Goal: Task Accomplishment & Management: Manage account settings

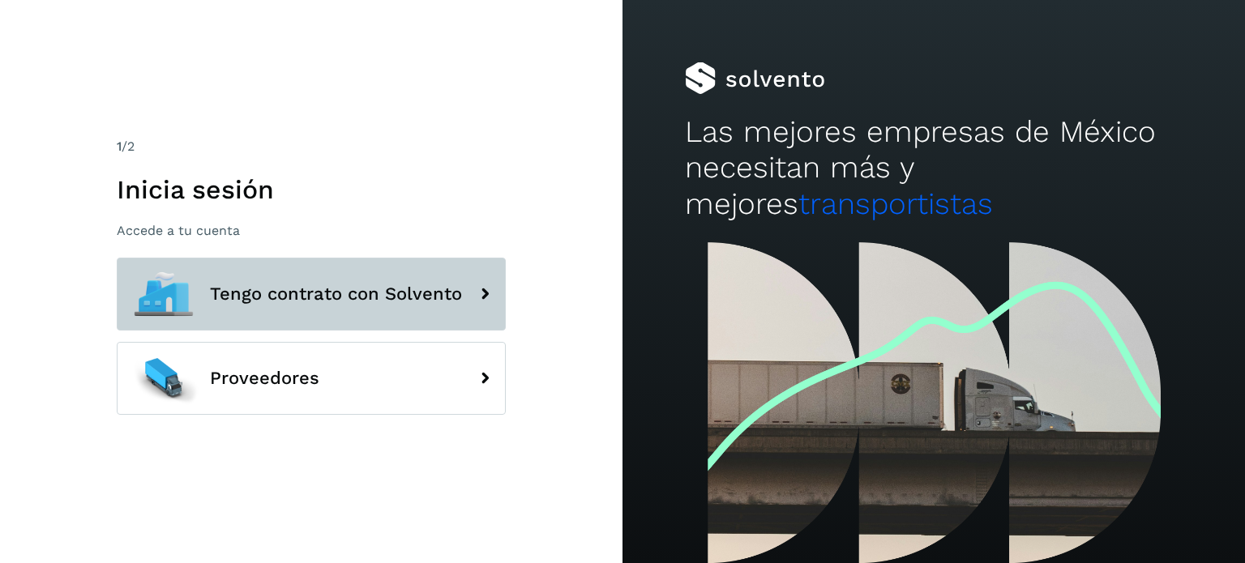
click at [339, 291] on span "Tengo contrato con Solvento" at bounding box center [336, 294] width 252 height 19
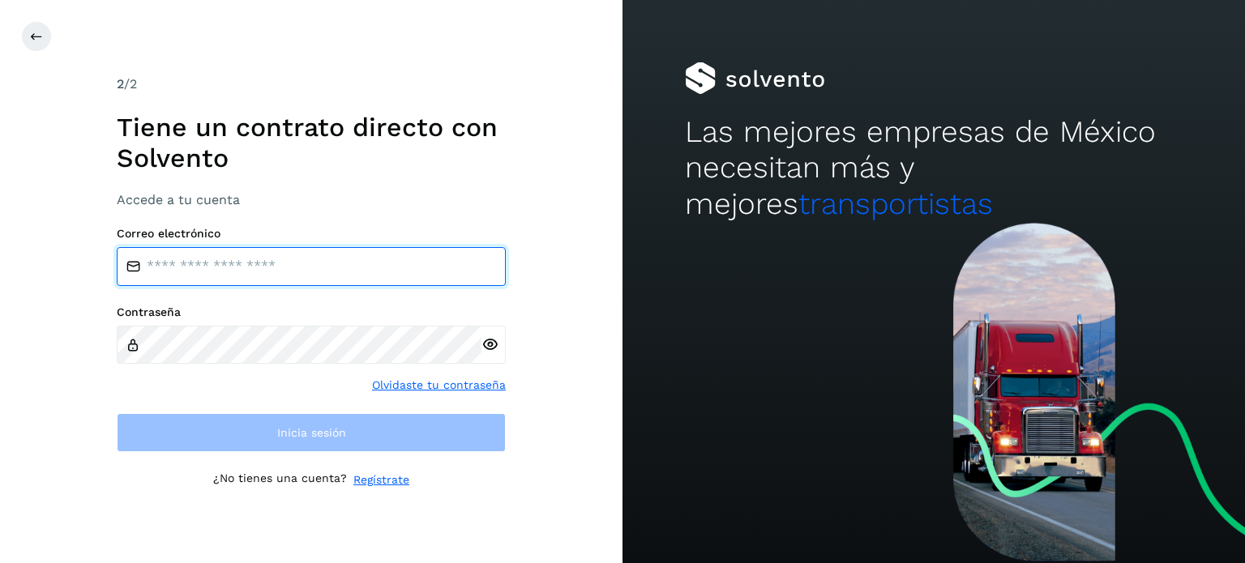
click at [250, 277] on input "email" at bounding box center [311, 266] width 389 height 39
type input "**********"
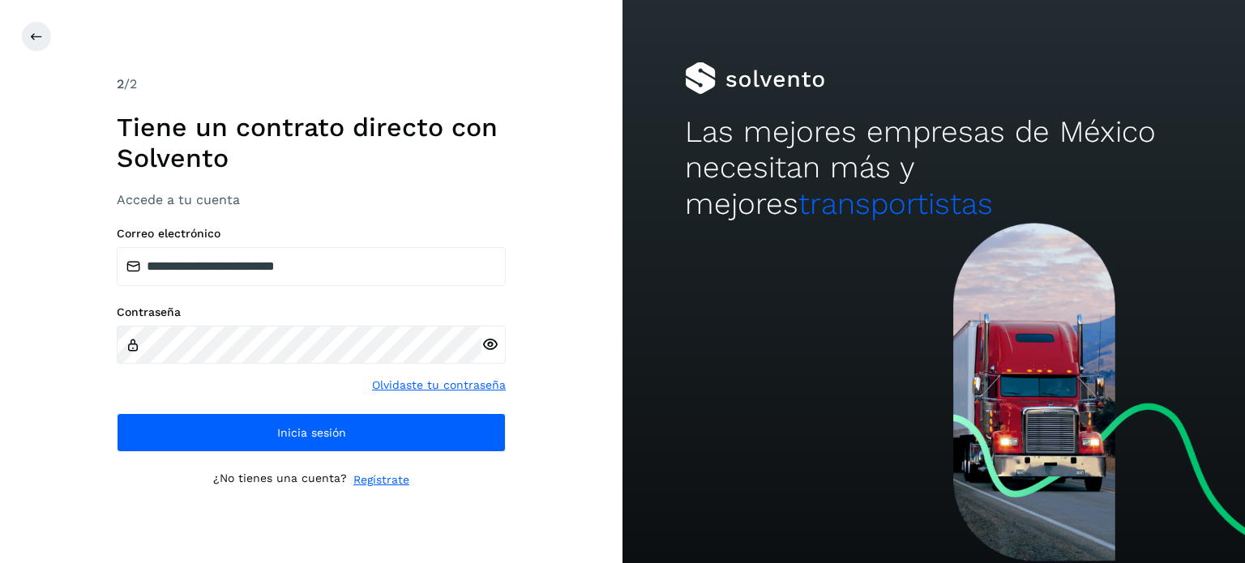
click at [489, 341] on icon at bounding box center [490, 344] width 17 height 17
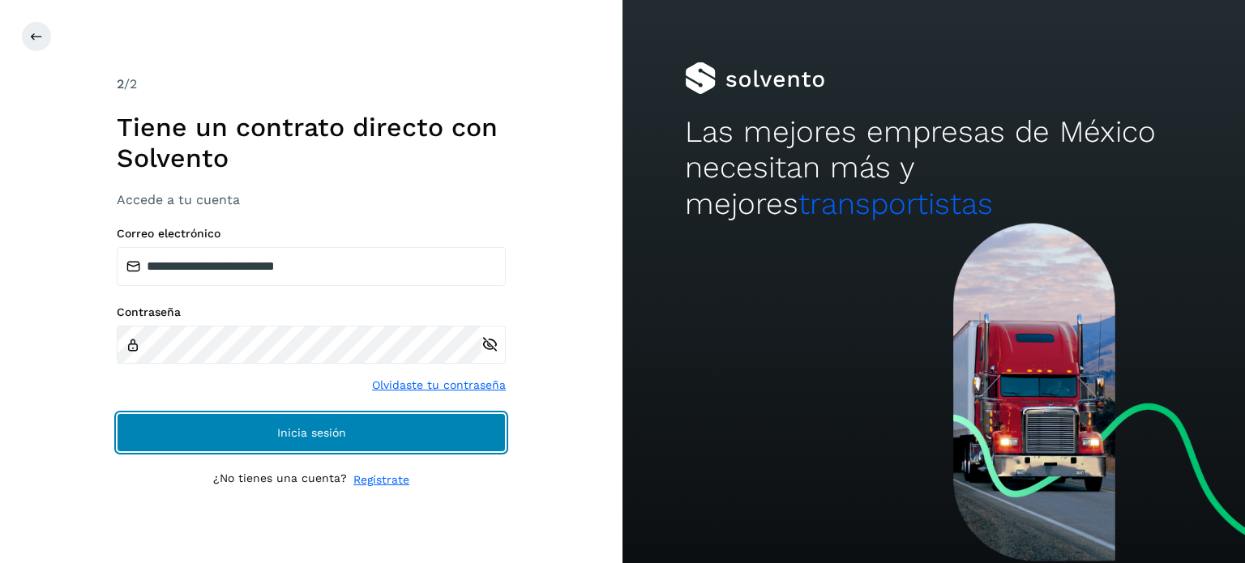
click at [299, 438] on span "Inicia sesión" at bounding box center [311, 432] width 69 height 11
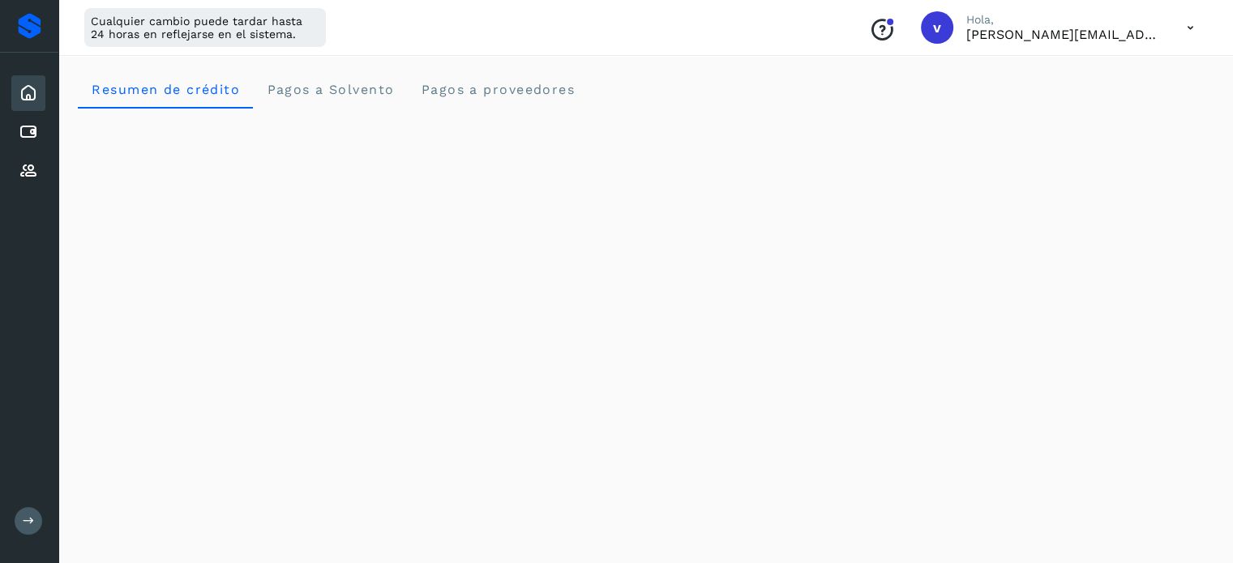
click at [1184, 30] on icon at bounding box center [1190, 27] width 33 height 33
click at [1081, 109] on div "Cerrar sesión" at bounding box center [1109, 104] width 193 height 31
